Goal: Task Accomplishment & Management: Manage account settings

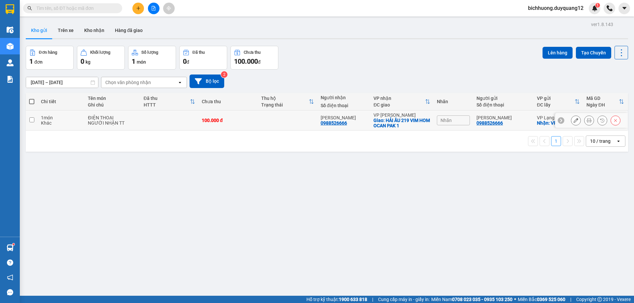
drag, startPoint x: 30, startPoint y: 120, endPoint x: 37, endPoint y: 121, distance: 6.3
click at [33, 121] on input "checkbox" at bounding box center [31, 120] width 5 height 5
checkbox input "true"
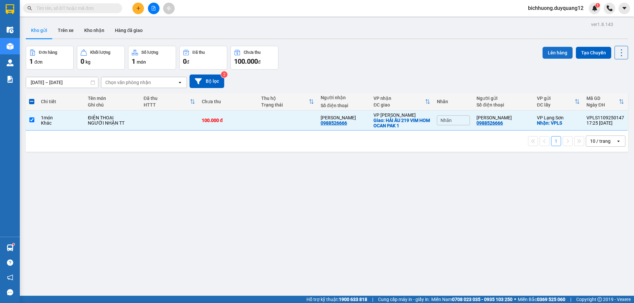
click at [548, 52] on button "Lên hàng" at bounding box center [557, 53] width 30 height 12
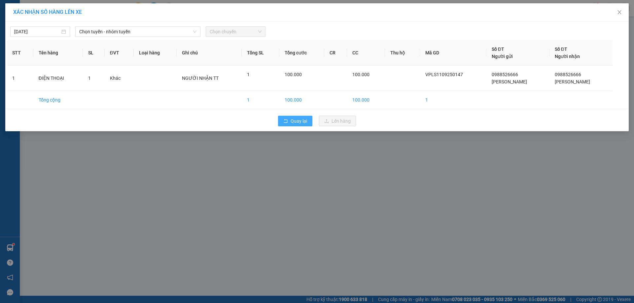
click at [306, 121] on span "Quay lại" at bounding box center [298, 121] width 17 height 7
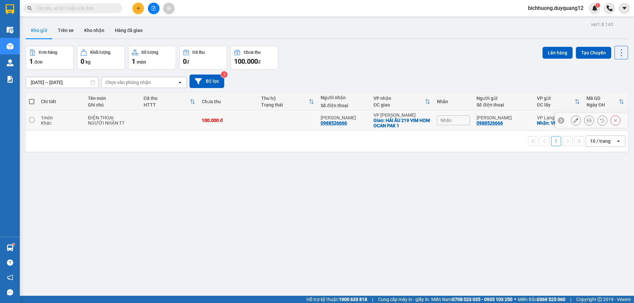
click at [33, 120] on input "checkbox" at bounding box center [31, 120] width 5 height 5
checkbox input "true"
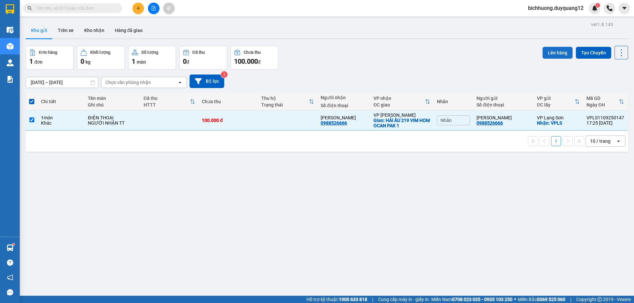
click at [547, 54] on button "Lên hàng" at bounding box center [557, 53] width 30 height 12
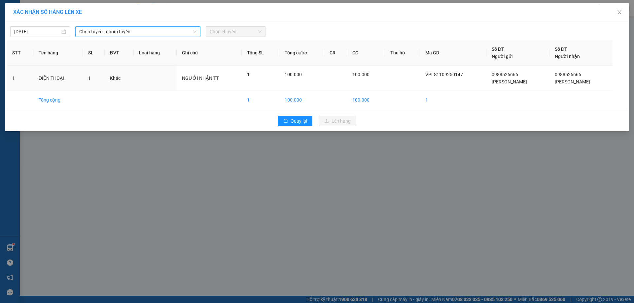
click at [193, 32] on icon "down" at bounding box center [195, 32] width 4 height 4
click at [194, 32] on icon "down" at bounding box center [195, 32] width 4 height 4
click at [155, 30] on span "Chọn tuyến - nhóm tuyến" at bounding box center [137, 32] width 117 height 10
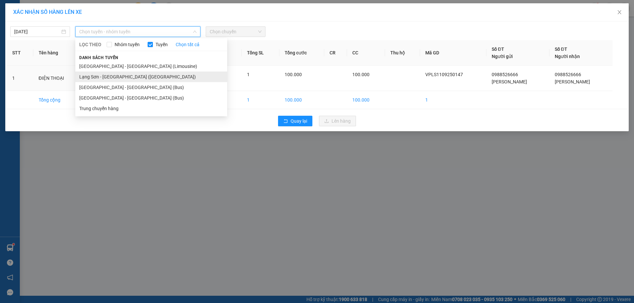
click at [127, 78] on li "Lạng Sơn - [GEOGRAPHIC_DATA] ([GEOGRAPHIC_DATA])" at bounding box center [151, 77] width 152 height 11
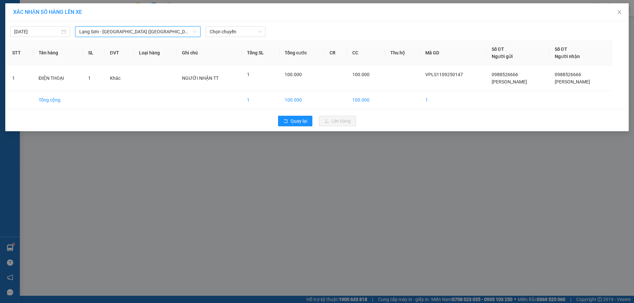
click at [158, 33] on span "Lạng Sơn - [GEOGRAPHIC_DATA] ([GEOGRAPHIC_DATA])" at bounding box center [137, 32] width 117 height 10
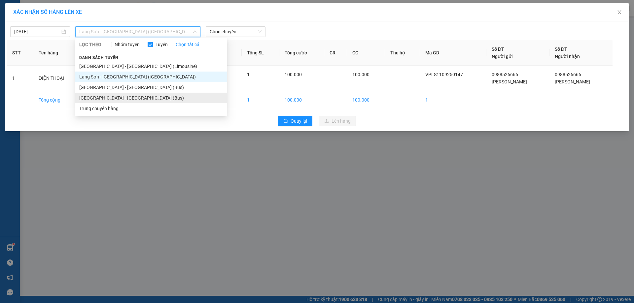
drag, startPoint x: 109, startPoint y: 99, endPoint x: 278, endPoint y: 72, distance: 171.2
click at [109, 99] on li "[GEOGRAPHIC_DATA] - [GEOGRAPHIC_DATA] (Bus)" at bounding box center [151, 98] width 152 height 11
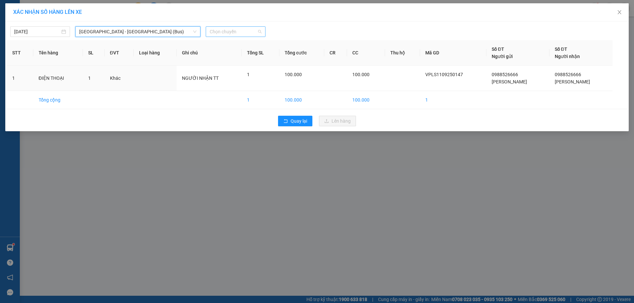
click at [258, 35] on span "Chọn chuyến" at bounding box center [236, 32] width 52 height 10
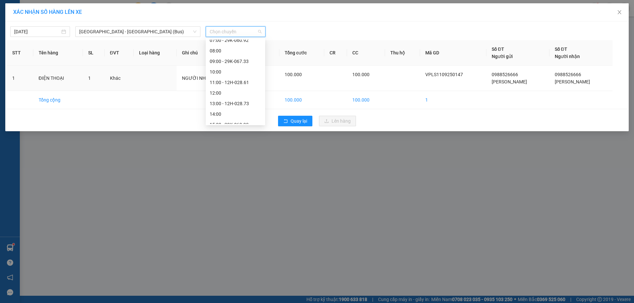
scroll to position [48, 0]
click at [228, 79] on div "11:00 - 12H-028.61" at bounding box center [235, 81] width 51 height 7
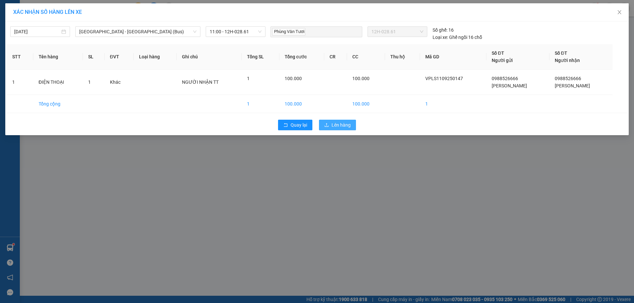
click at [342, 126] on span "Lên hàng" at bounding box center [340, 124] width 19 height 7
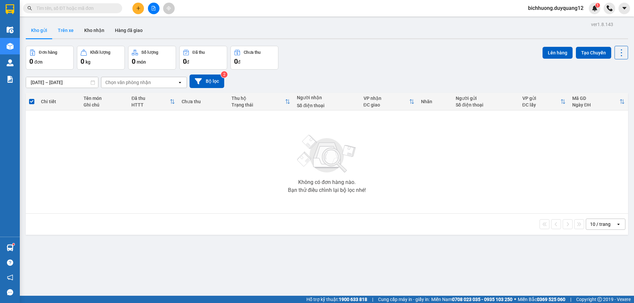
click at [68, 31] on button "Trên xe" at bounding box center [65, 30] width 26 height 16
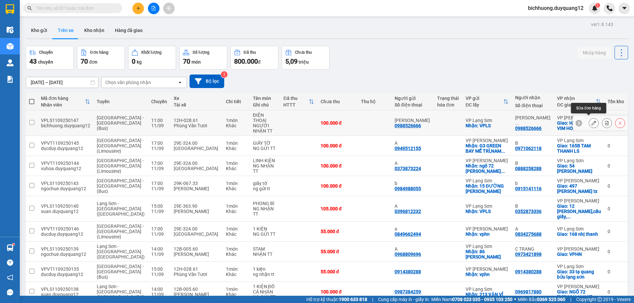
click at [591, 122] on icon at bounding box center [593, 123] width 5 height 5
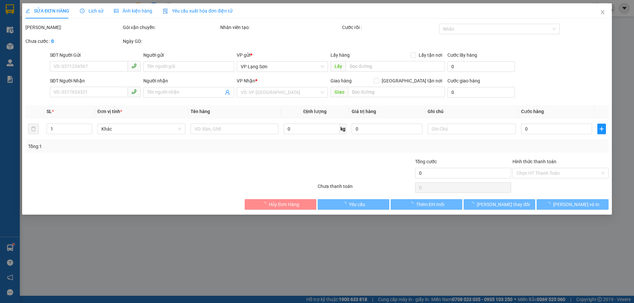
type input "0988526666"
type input "[PERSON_NAME]"
checkbox input "true"
type input "VPLS"
type input "0988526666"
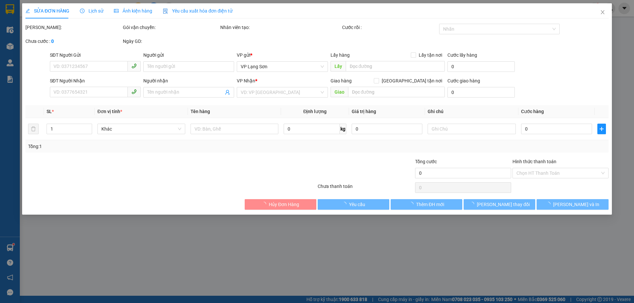
type input "[PERSON_NAME]"
checkbox input "true"
type input "HẢI ÂU 219 VIM HOM OCAN PAK 1"
type input "100.000"
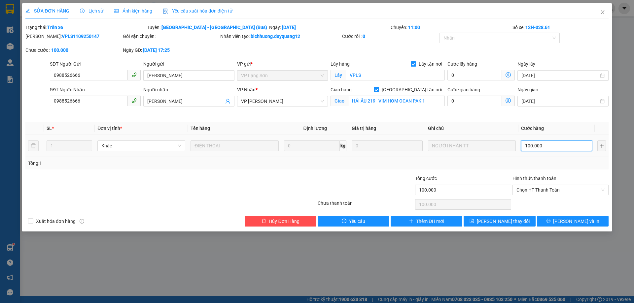
click at [550, 147] on input "100.000" at bounding box center [556, 146] width 71 height 11
type input "1"
type input "15"
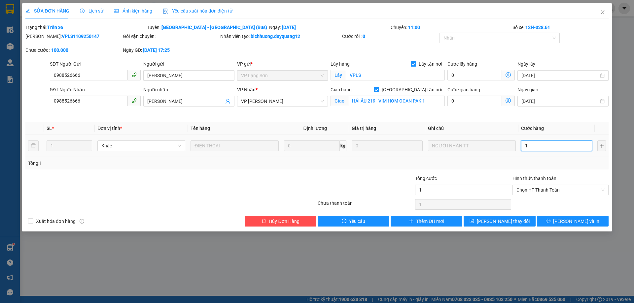
type input "15"
type input "150"
type input "1.500"
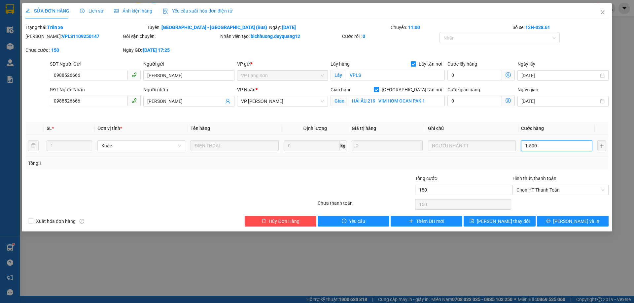
type input "1.500"
type input "15.000"
type input "150.000"
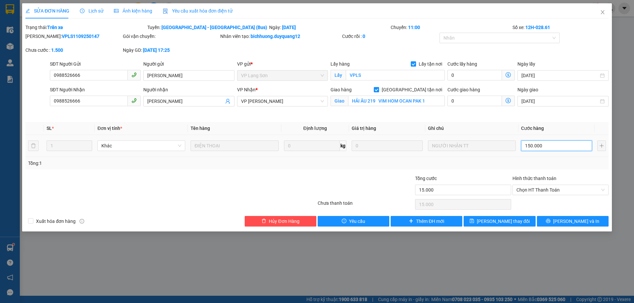
type input "150.000"
click at [503, 225] on button "[PERSON_NAME] thay đổi" at bounding box center [499, 221] width 72 height 11
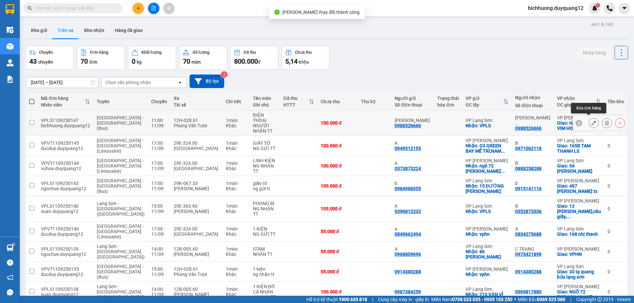
click at [591, 120] on button at bounding box center [593, 124] width 9 height 12
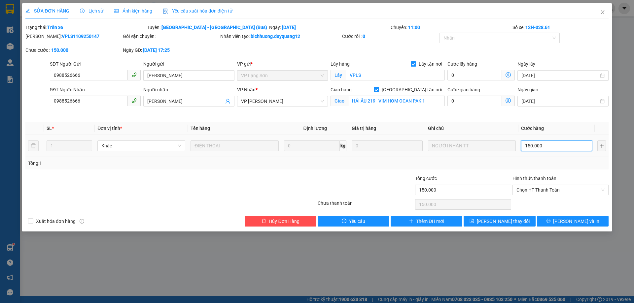
click at [554, 147] on input "150.000" at bounding box center [556, 146] width 71 height 11
type input "1"
type input "10"
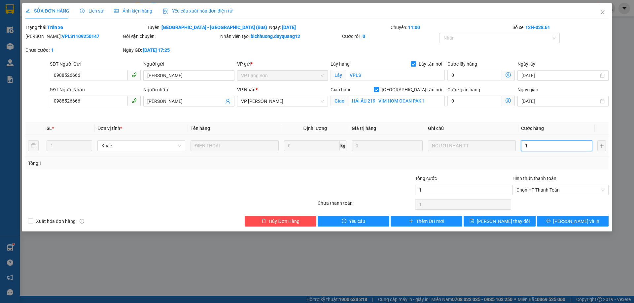
type input "10"
type input "100"
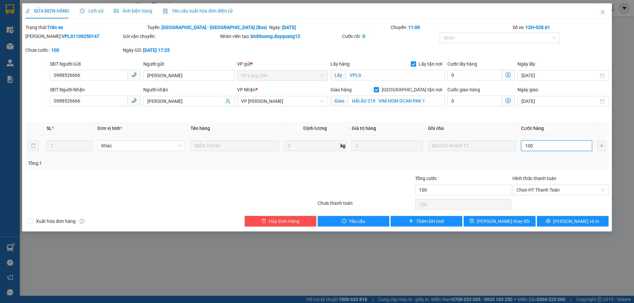
type input "1.000"
type input "10.000"
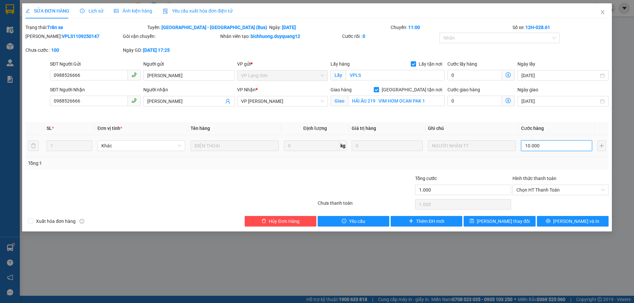
type input "10.000"
type input "100.000"
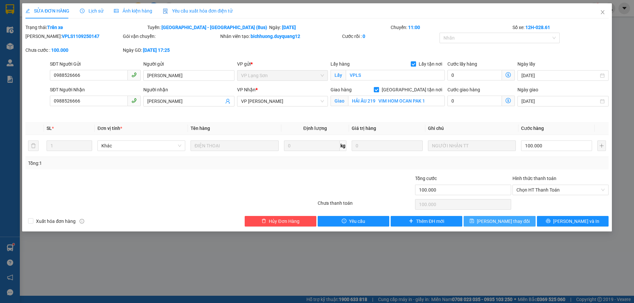
click at [503, 220] on span "[PERSON_NAME] thay đổi" at bounding box center [503, 221] width 53 height 7
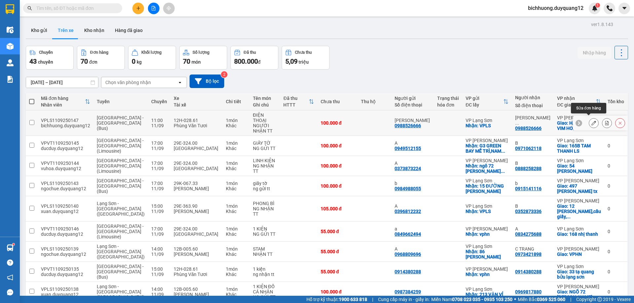
click at [589, 123] on button at bounding box center [593, 124] width 9 height 12
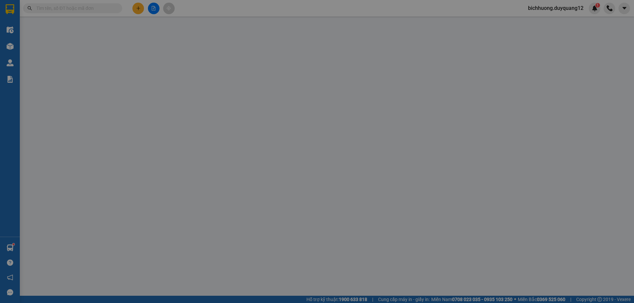
type input "0988526666"
type input "[PERSON_NAME]"
checkbox input "true"
type input "VPLS"
type input "0988526666"
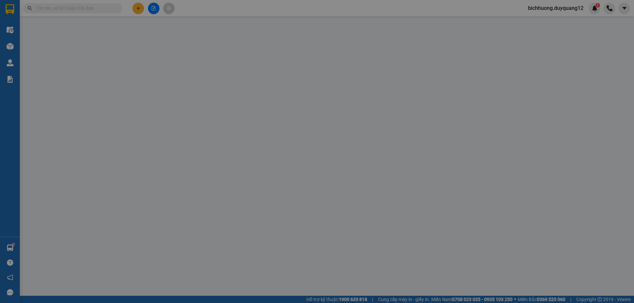
type input "[PERSON_NAME]"
checkbox input "true"
type input "HẢI ÂU 219 VIM HOM OCAN PAK 1"
type input "100.000"
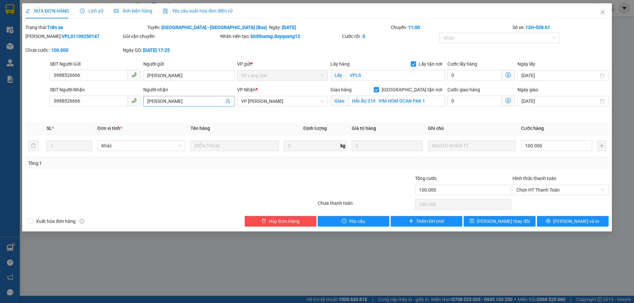
click at [192, 100] on input "[PERSON_NAME]" at bounding box center [185, 101] width 76 height 7
type input "[PERSON_NAME] SÁNG 12/9 TRẢ"
click at [505, 225] on button "[PERSON_NAME] thay đổi" at bounding box center [499, 221] width 72 height 11
